Goal: Find specific page/section: Find specific page/section

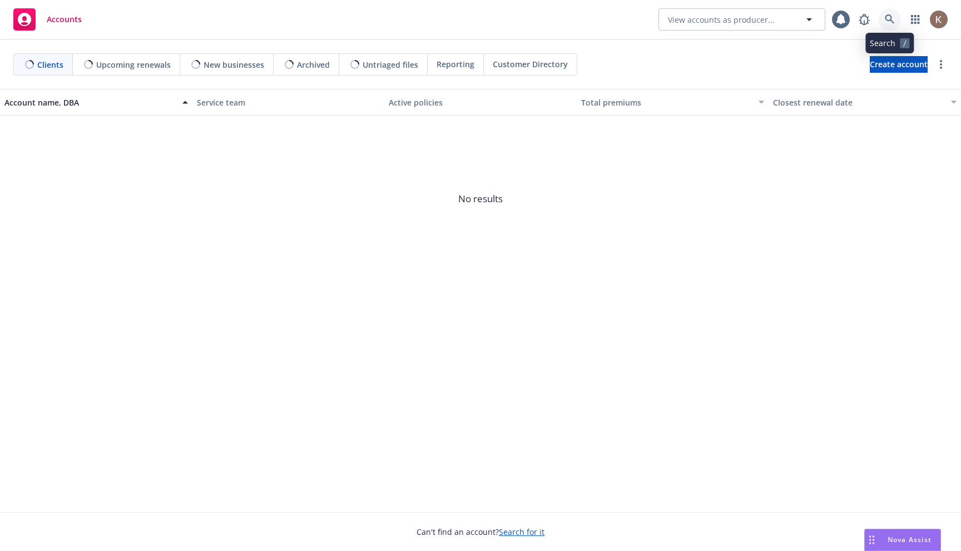
click at [884, 26] on link at bounding box center [889, 19] width 22 height 22
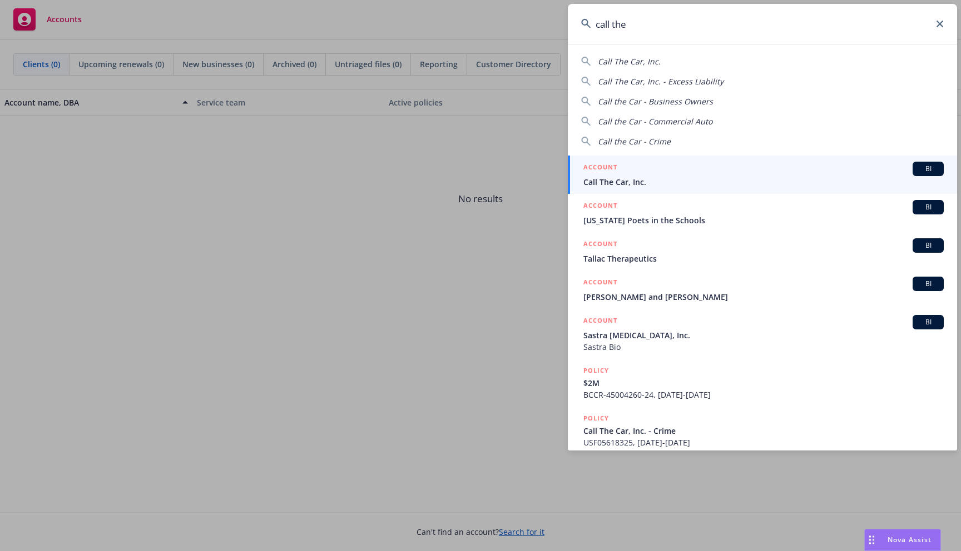
type input "call the"
click at [692, 178] on span "Call The Car, Inc." at bounding box center [763, 182] width 360 height 12
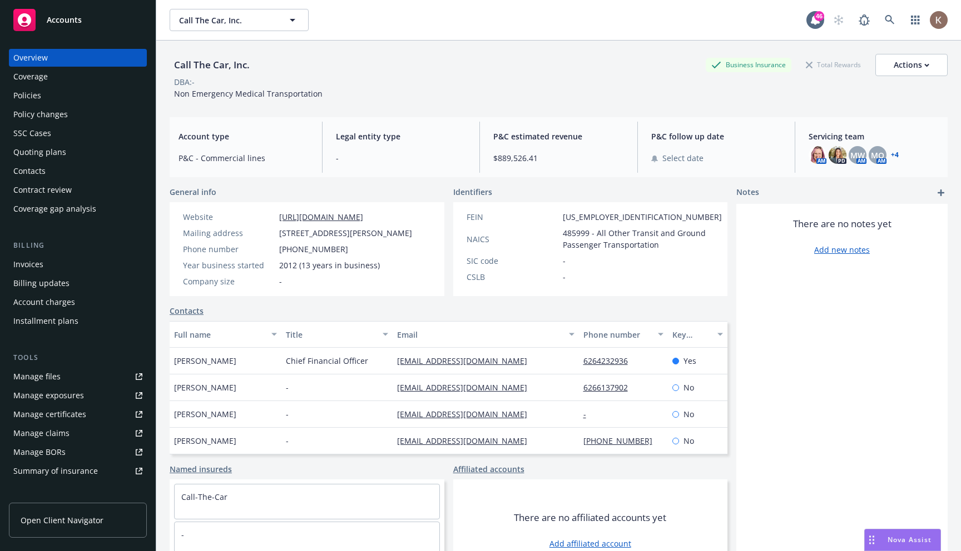
click at [91, 515] on span "Open Client Navigator" at bounding box center [62, 521] width 83 height 12
click at [62, 379] on link "Manage files" at bounding box center [78, 377] width 138 height 18
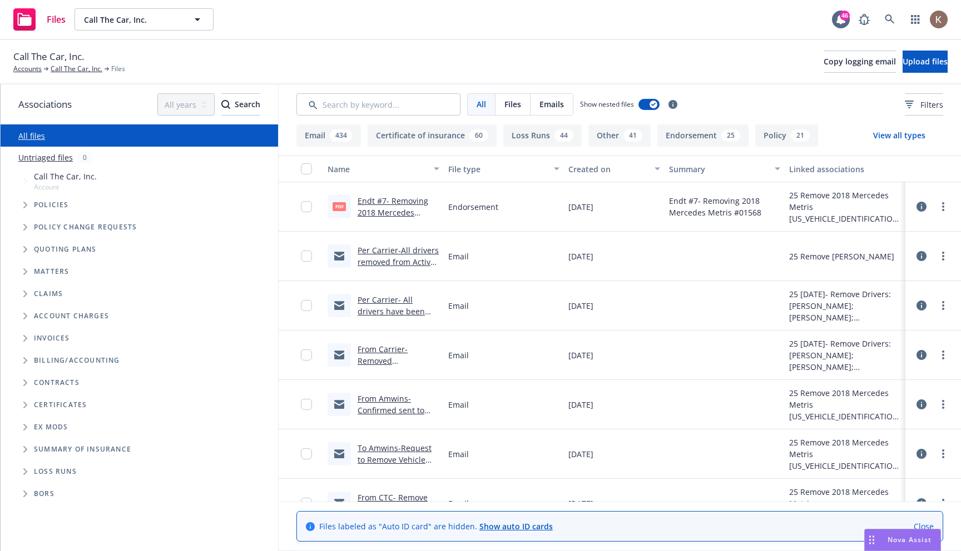
click at [919, 206] on icon at bounding box center [921, 207] width 10 height 10
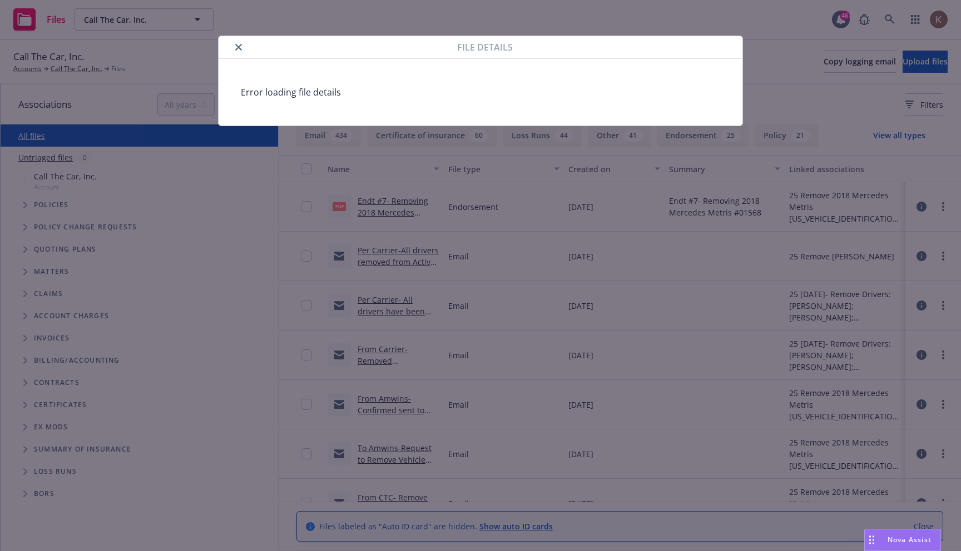
click at [237, 51] on button "close" at bounding box center [238, 47] width 13 height 13
